Goal: Task Accomplishment & Management: Use online tool/utility

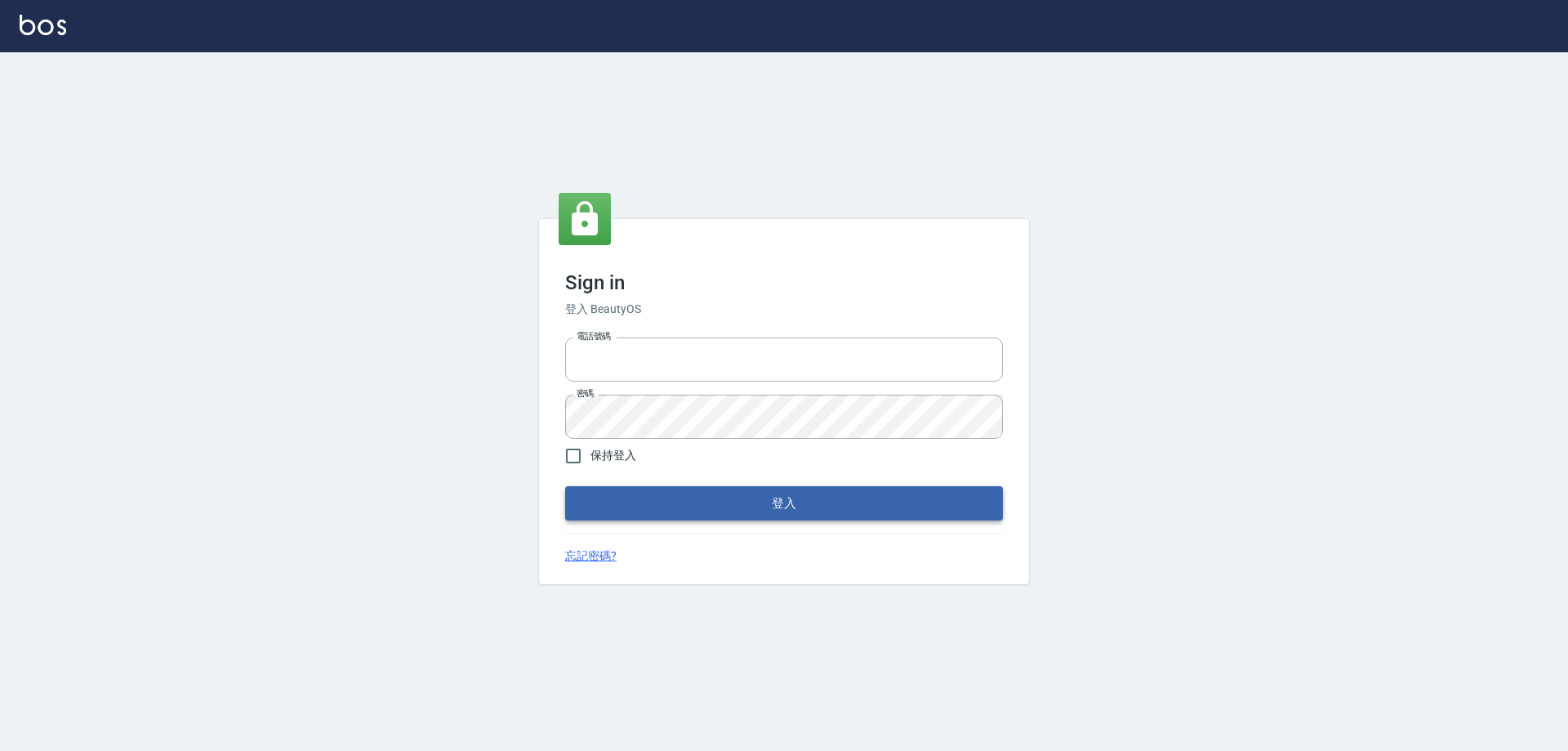
type input "0927586163"
click at [703, 499] on button "登入" at bounding box center [783, 503] width 437 height 34
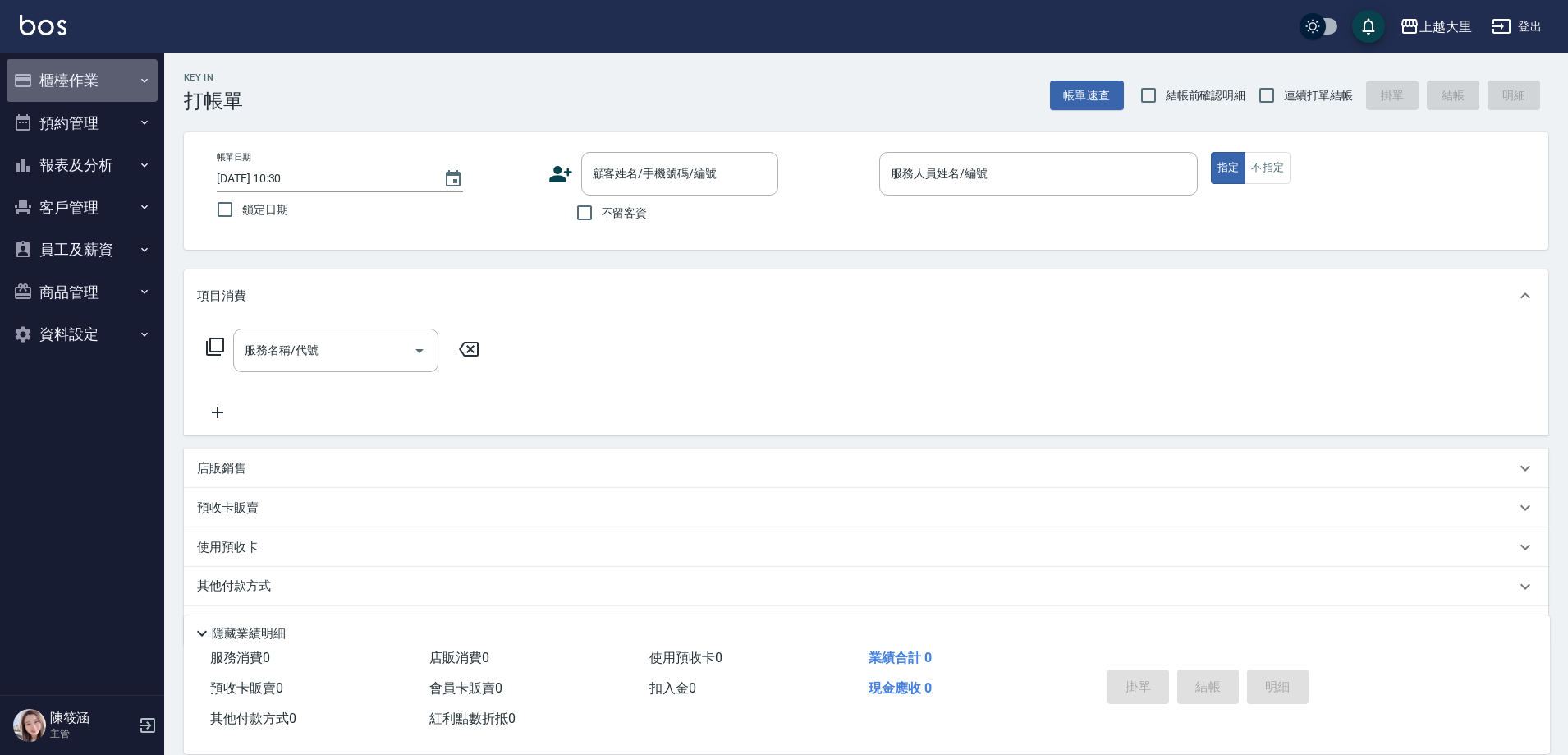
click at [124, 81] on button "櫃檯作業" at bounding box center [82, 80] width 151 height 43
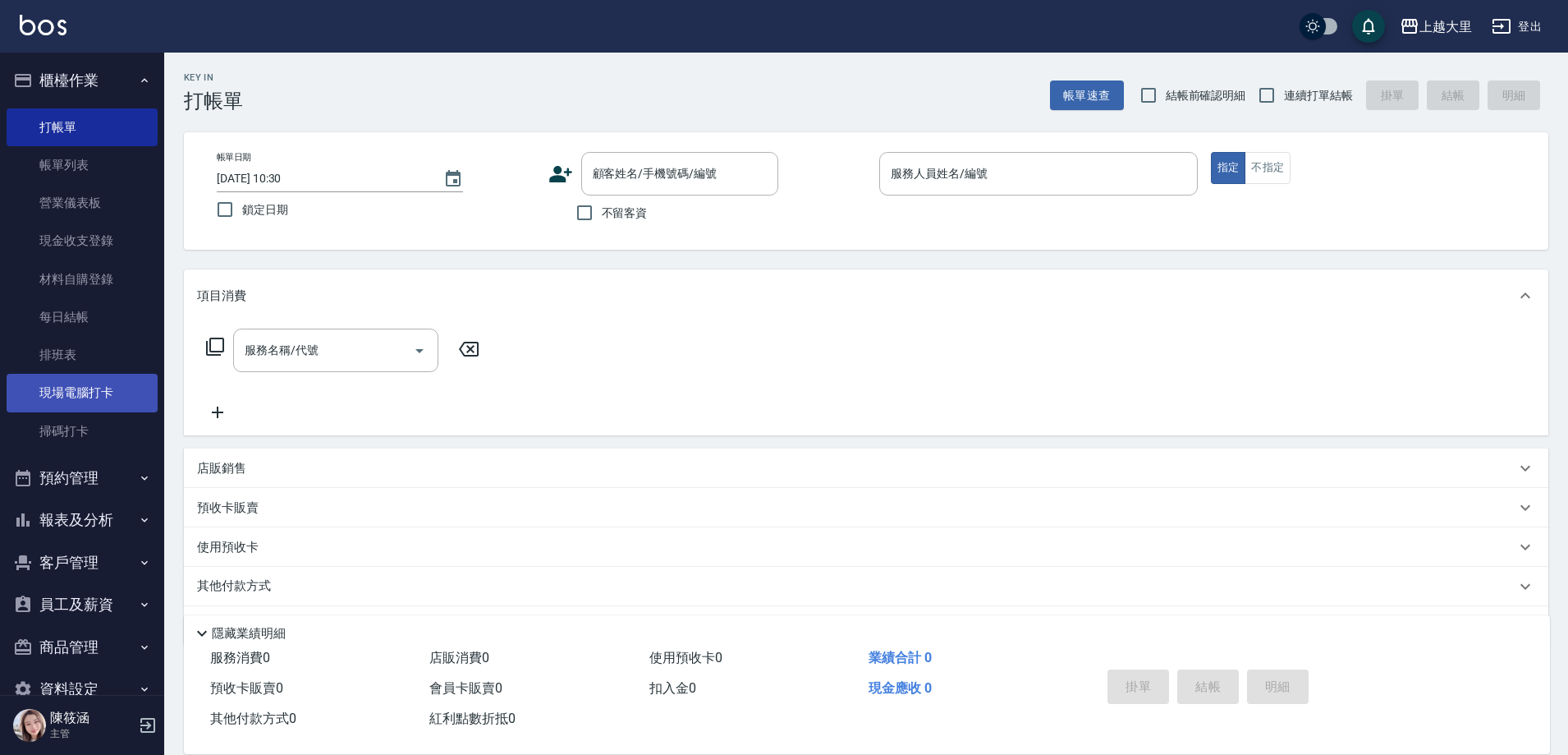
click at [112, 386] on link "現場電腦打卡" at bounding box center [82, 392] width 151 height 38
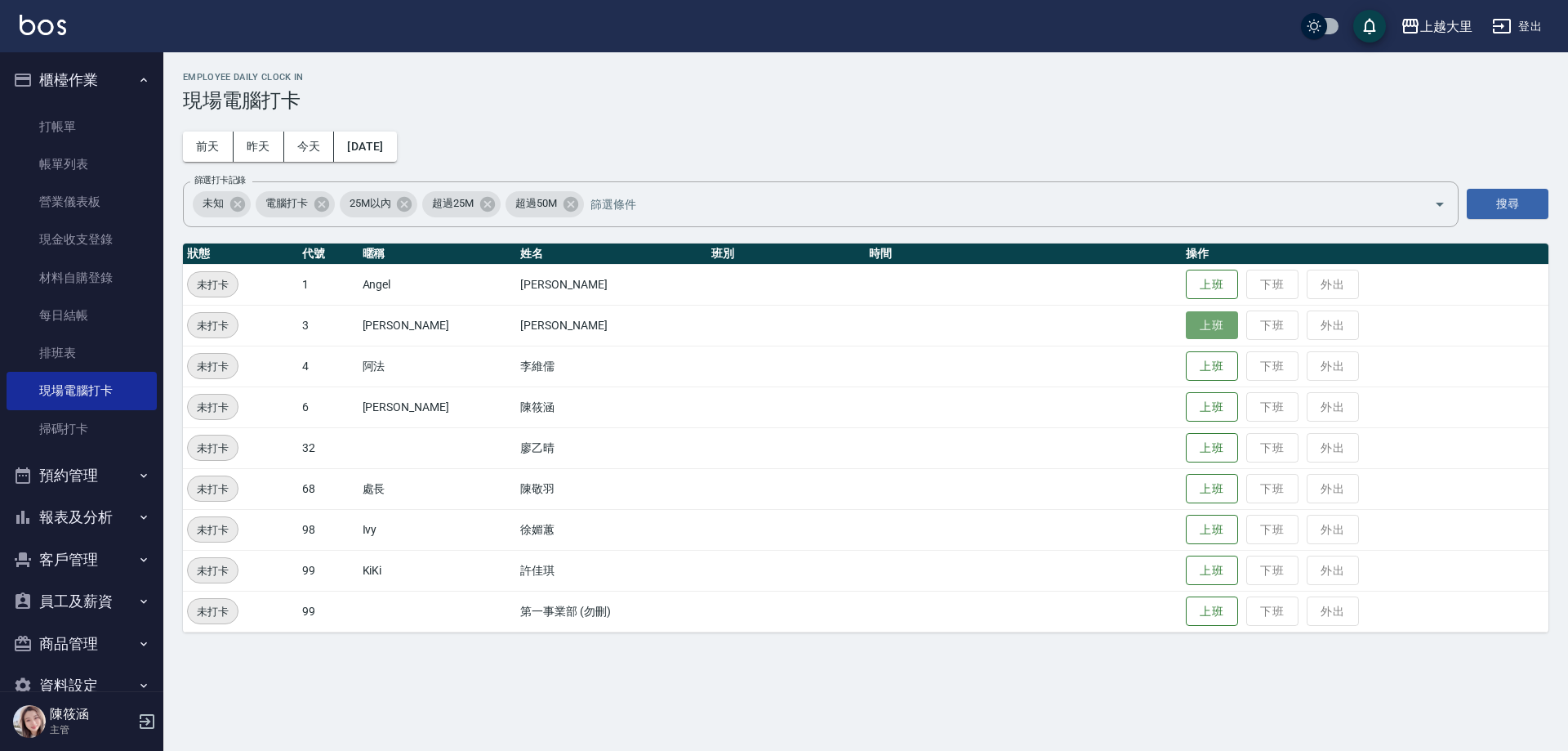
click at [1229, 336] on button "上班" at bounding box center [1211, 325] width 52 height 28
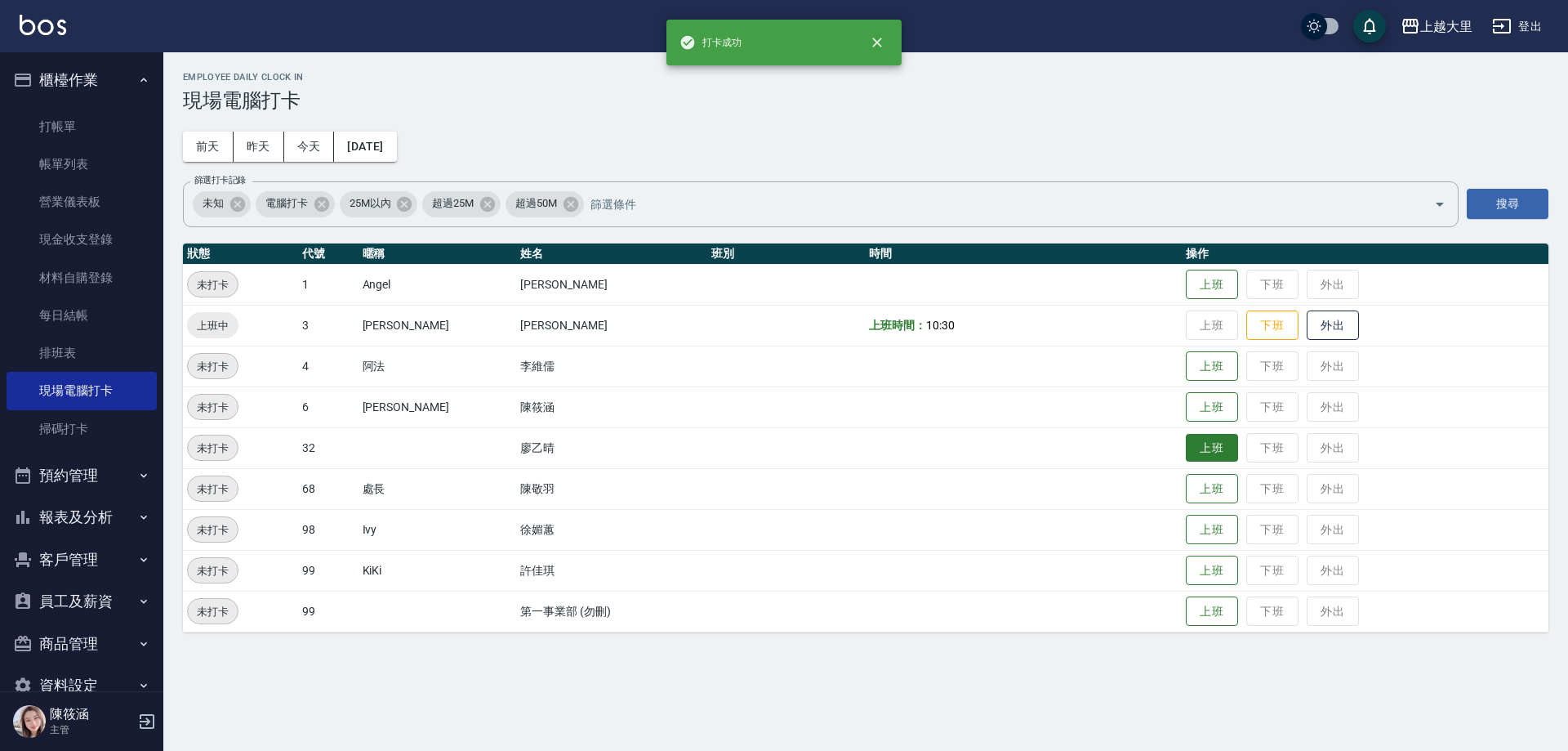
click at [1210, 450] on button "上班" at bounding box center [1211, 448] width 52 height 28
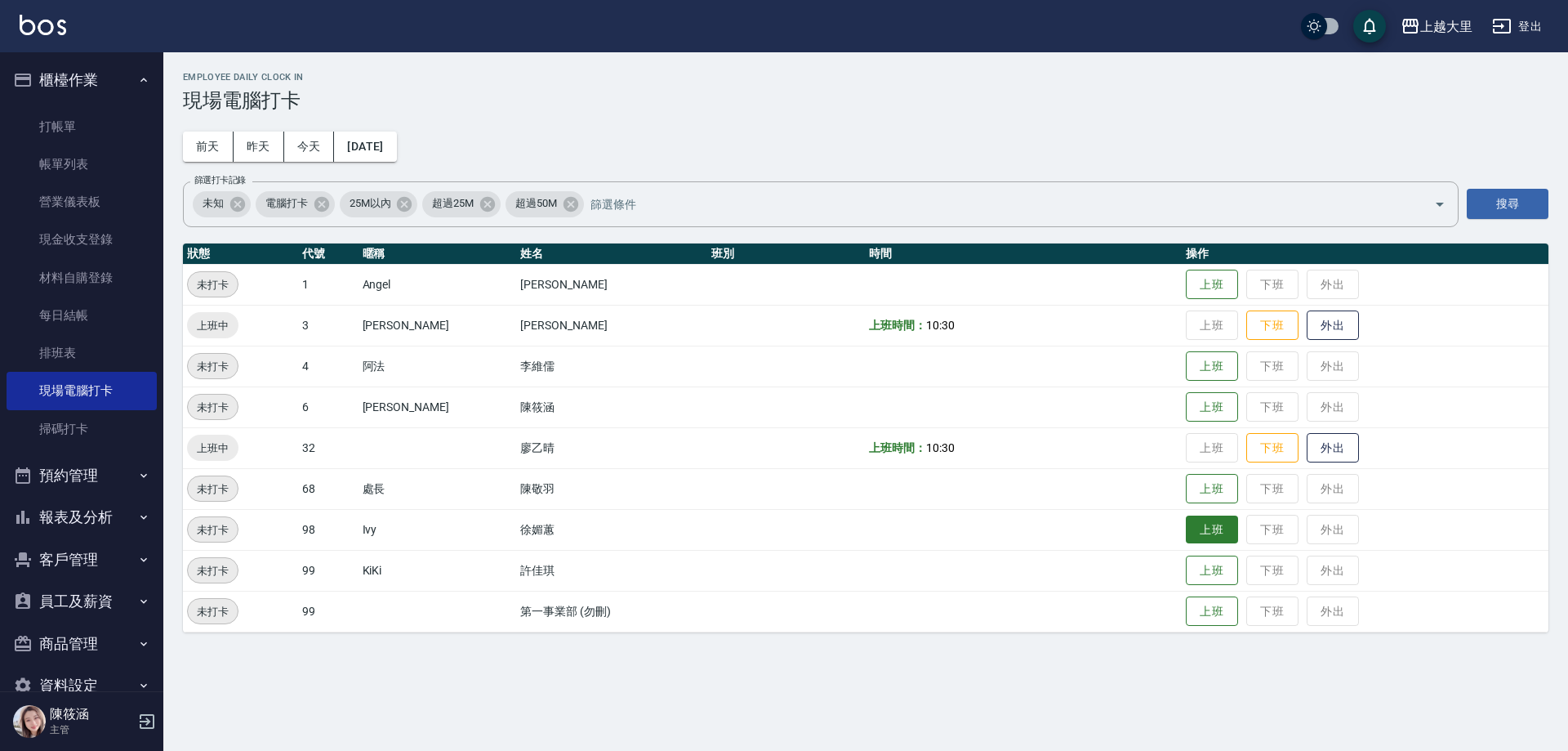
click at [1186, 531] on button "上班" at bounding box center [1211, 529] width 52 height 28
